Goal: Find specific page/section: Find specific page/section

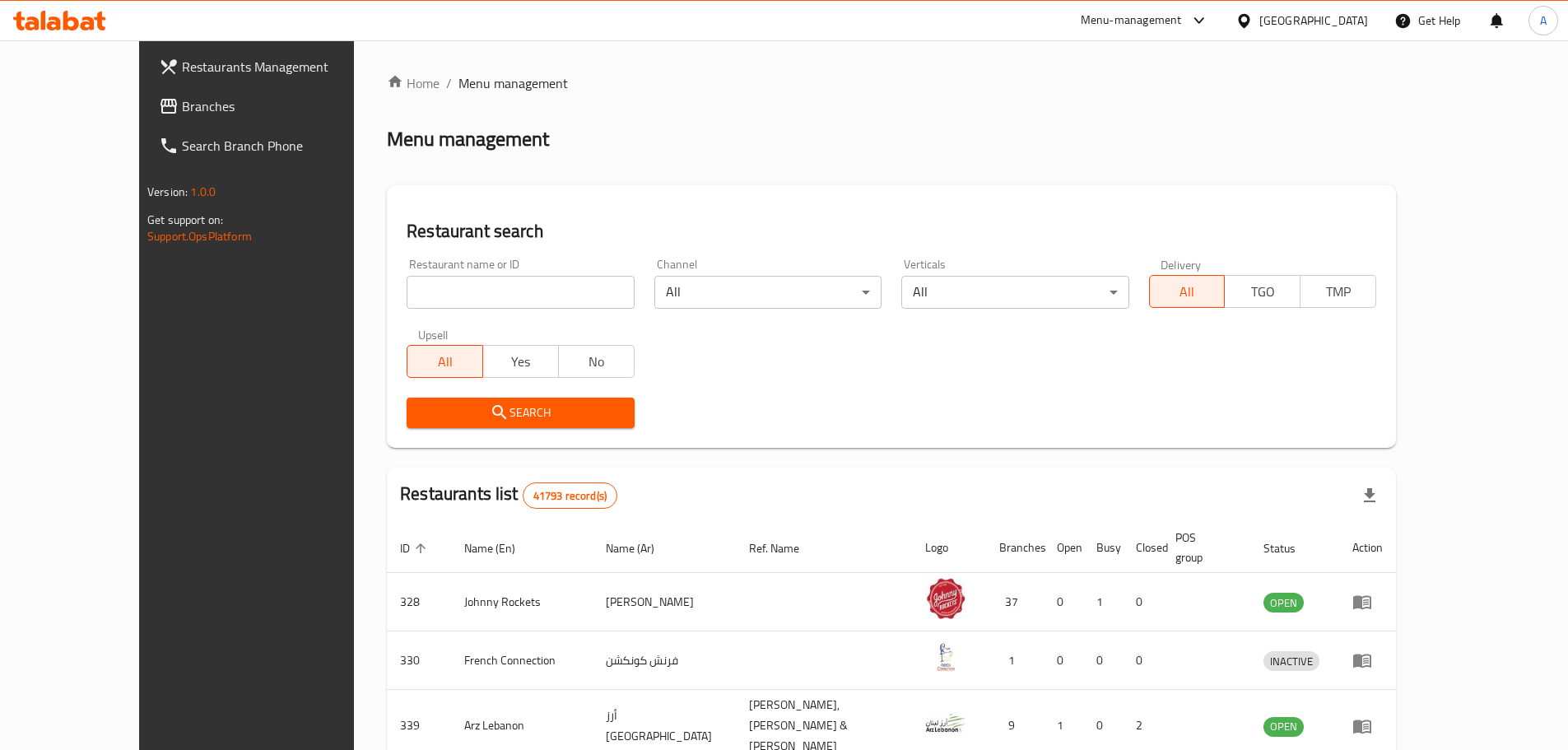
drag, startPoint x: 54, startPoint y: 119, endPoint x: 77, endPoint y: 115, distance: 23.3
click at [145, 119] on link "Branches" at bounding box center [273, 107] width 255 height 40
click at [425, 297] on div "Home / Menu management Menu management Restaurant search Restaurant name or ID …" at bounding box center [891, 637] width 1009 height 1128
click at [426, 297] on input "search" at bounding box center [520, 292] width 227 height 33
paste input "774299"
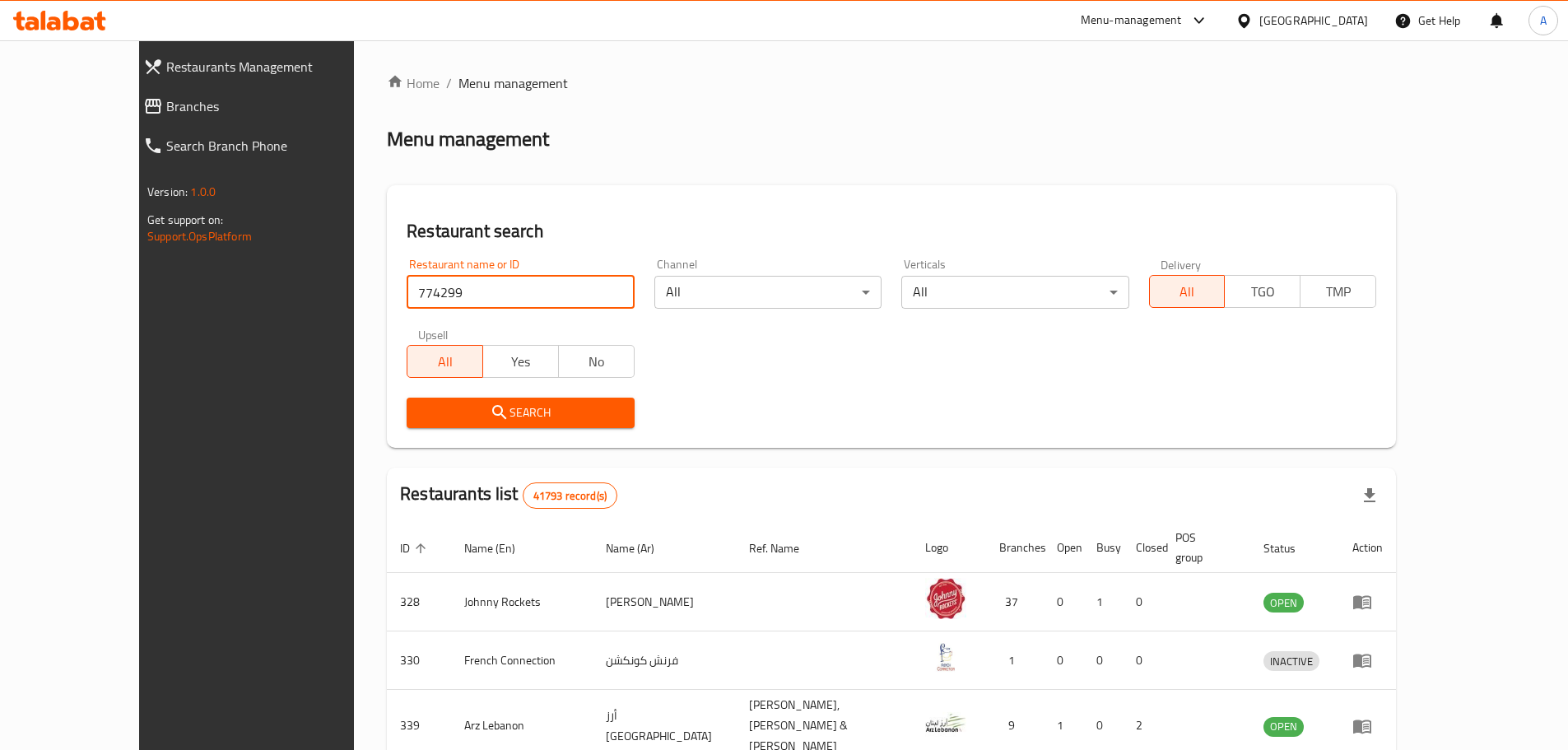
type input "774299"
click button "Search" at bounding box center [520, 413] width 227 height 30
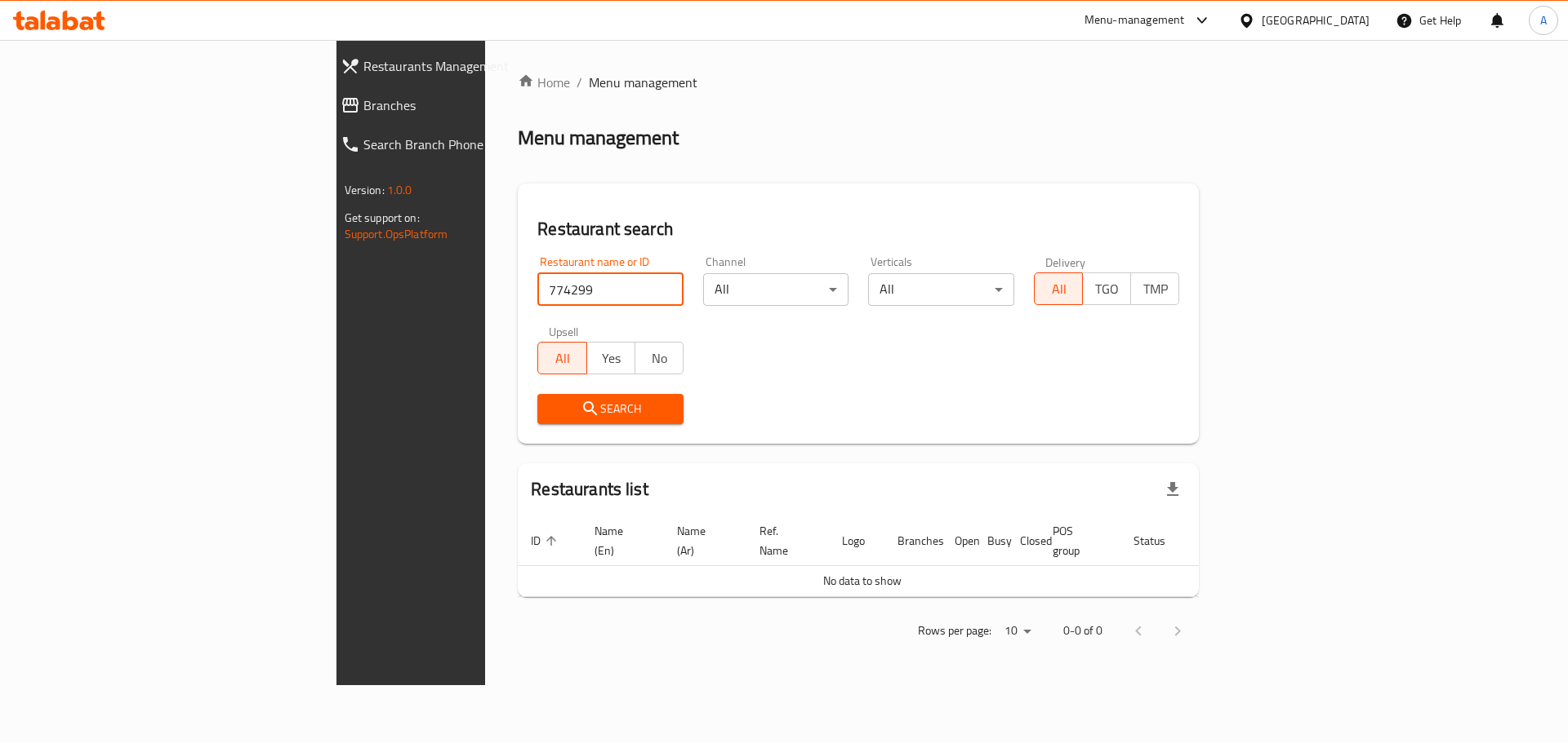
click at [363, 100] on span "Branches" at bounding box center [474, 105] width 222 height 20
